Goal: Find specific page/section: Find specific page/section

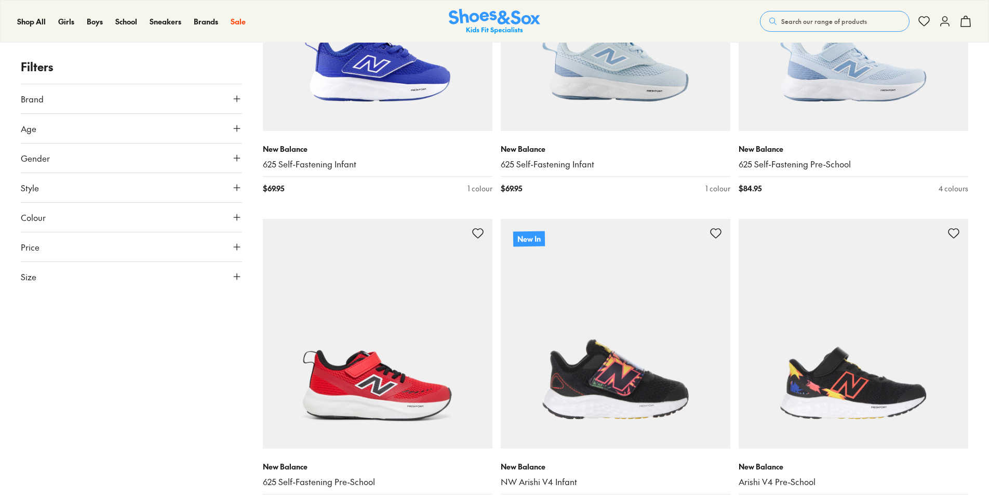
scroll to position [156, 0]
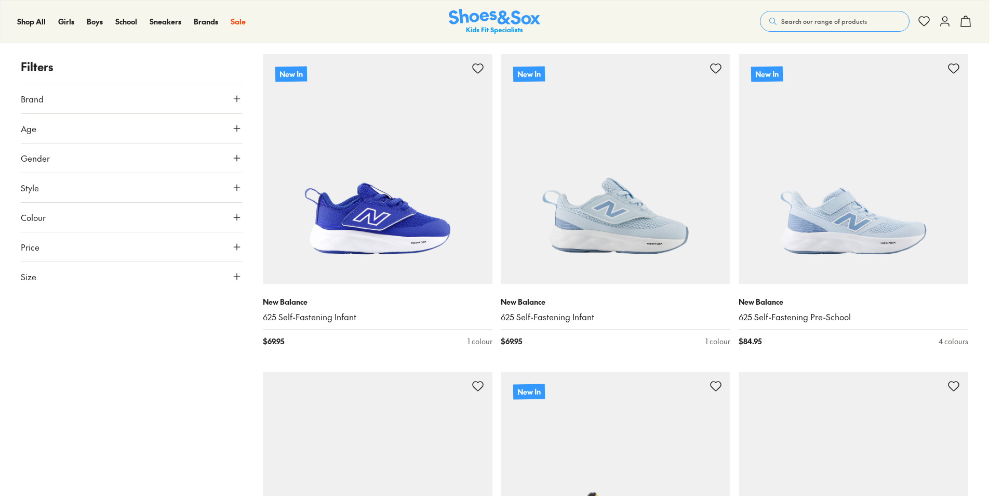
click at [239, 127] on icon at bounding box center [237, 128] width 10 height 10
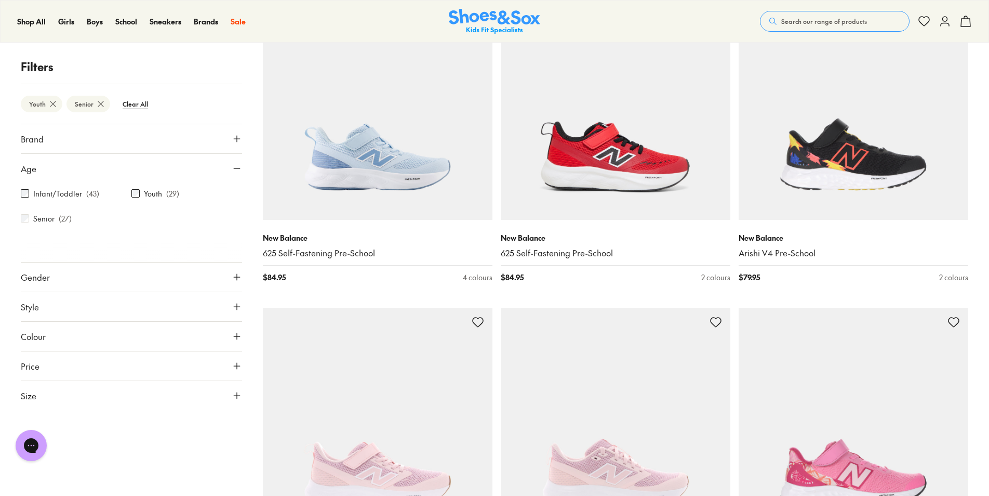
scroll to position [233, 0]
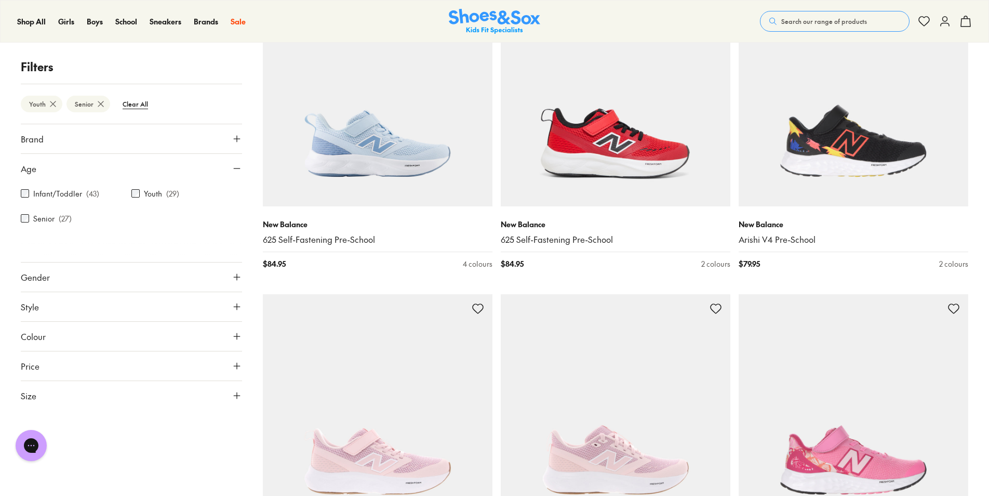
click at [134, 283] on button "Gender" at bounding box center [131, 276] width 221 height 29
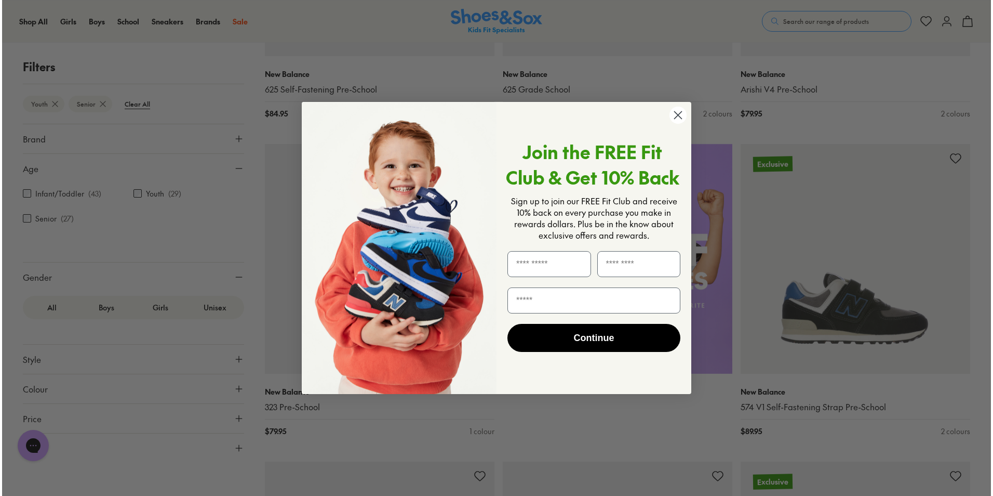
scroll to position [702, 0]
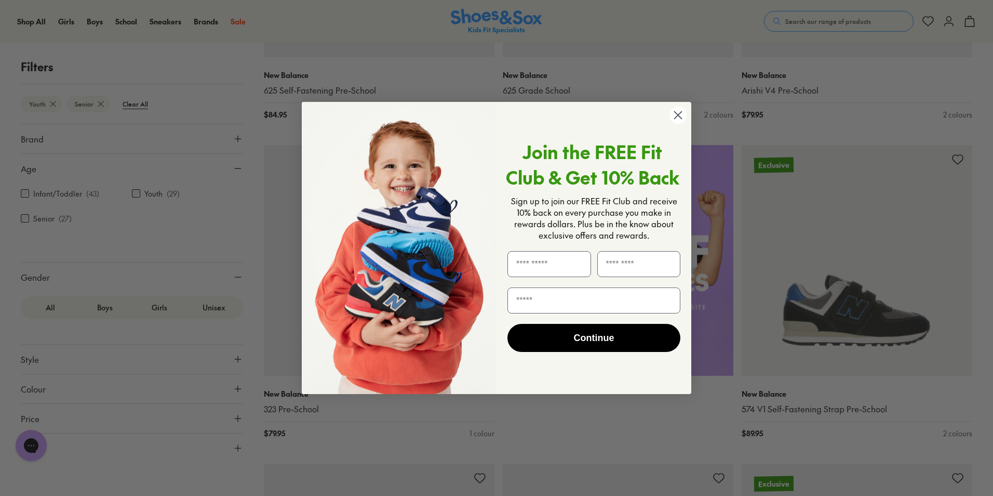
click at [671, 113] on circle "Close dialog" at bounding box center [678, 115] width 17 height 17
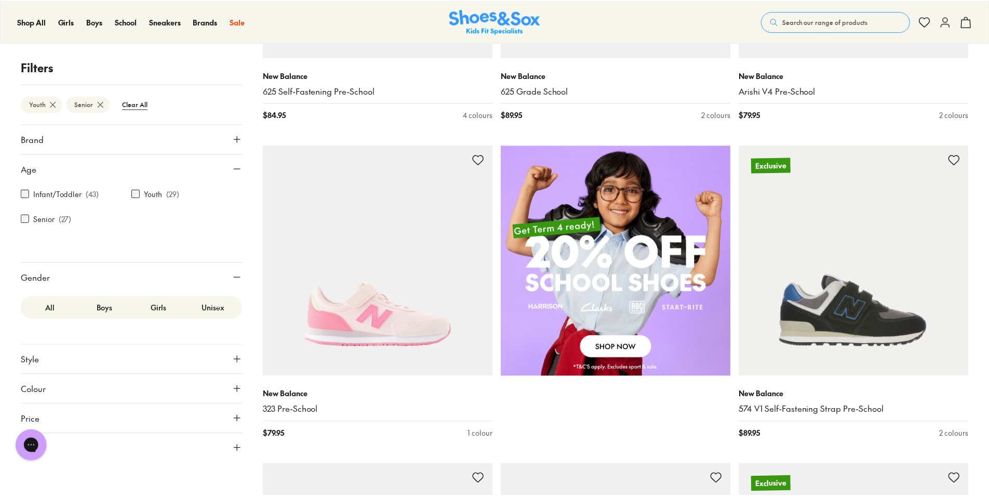
scroll to position [701, 0]
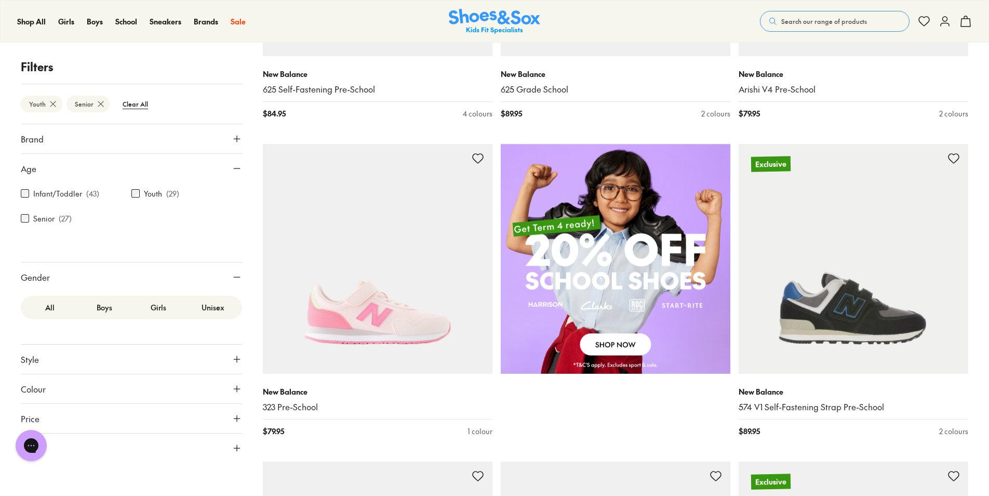
click at [105, 141] on button "Brand" at bounding box center [131, 138] width 221 height 29
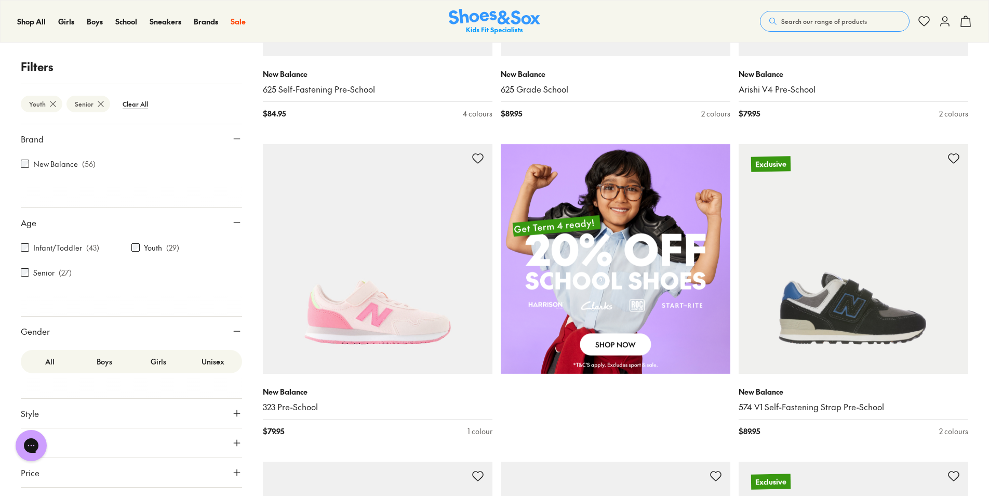
click at [55, 163] on label "New Balance" at bounding box center [55, 163] width 45 height 11
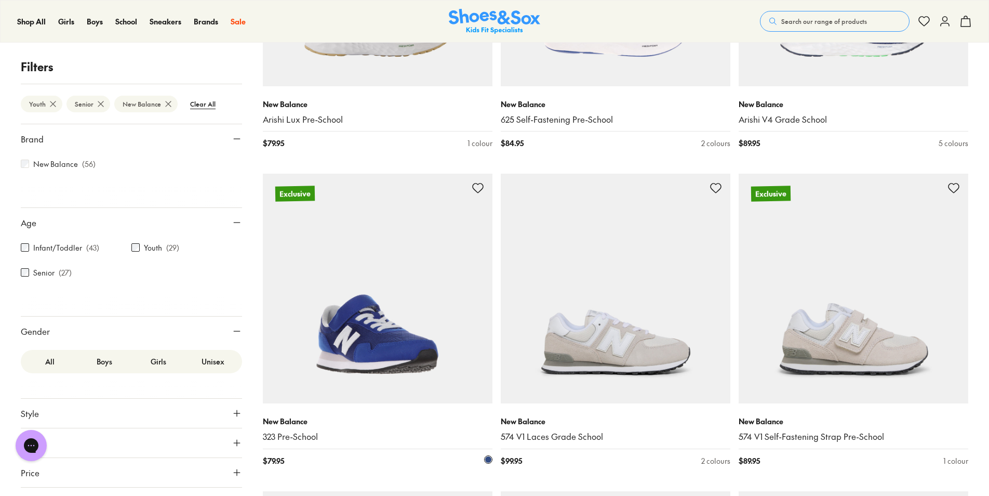
scroll to position [2260, 0]
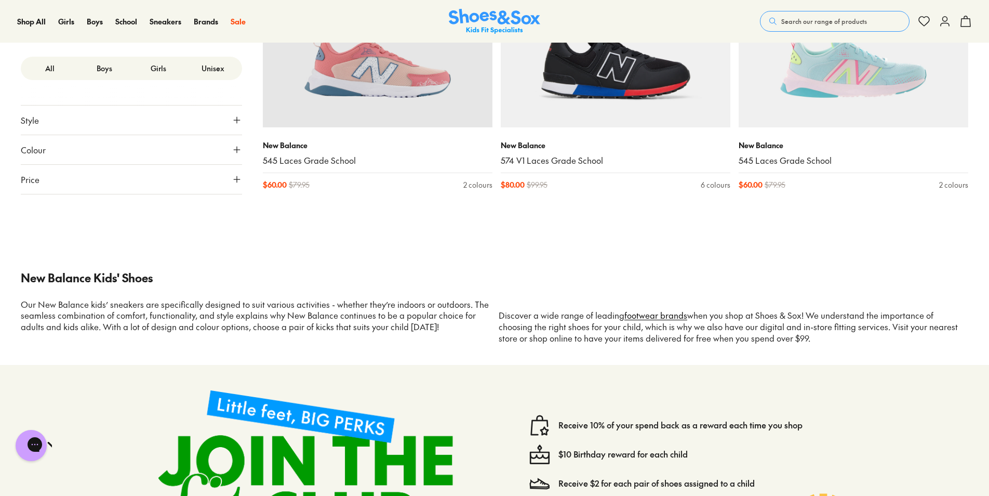
scroll to position [6001, 0]
